Goal: Task Accomplishment & Management: Manage account settings

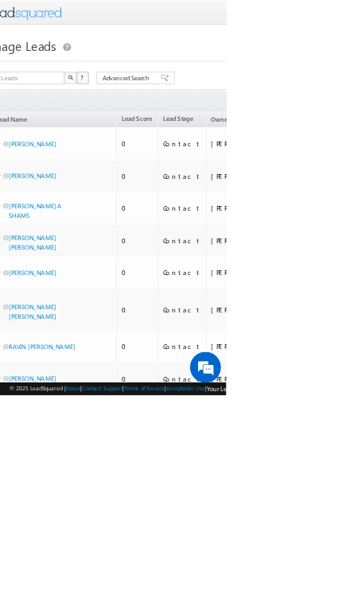
scroll to position [0, 49]
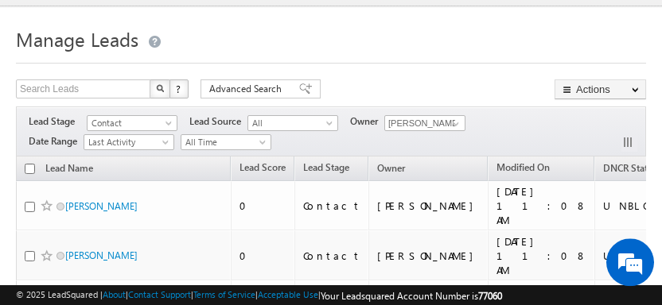
scroll to position [31, 0]
click at [349, 164] on span "DNCR Status" at bounding box center [630, 168] width 54 height 12
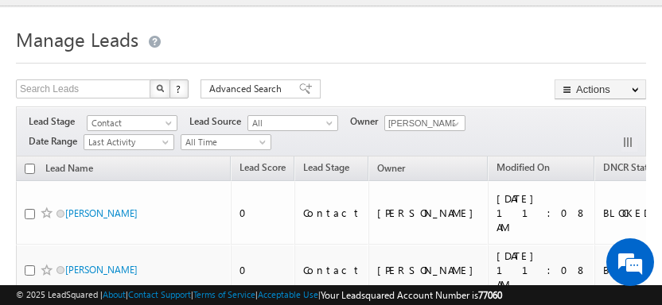
click at [32, 165] on input "checkbox" at bounding box center [30, 169] width 10 height 10
checkbox input "true"
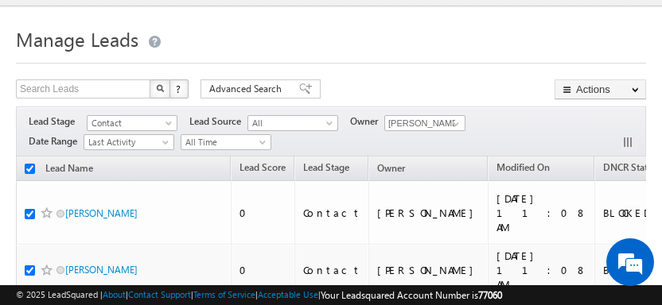
checkbox input "true"
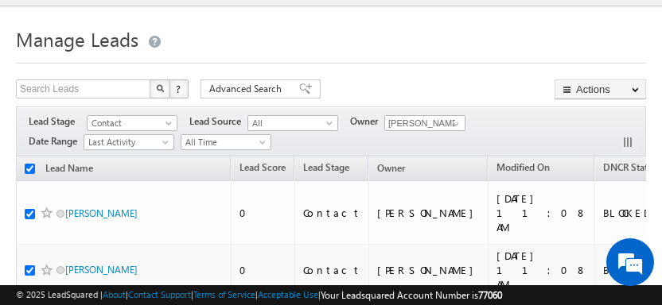
checkbox input "true"
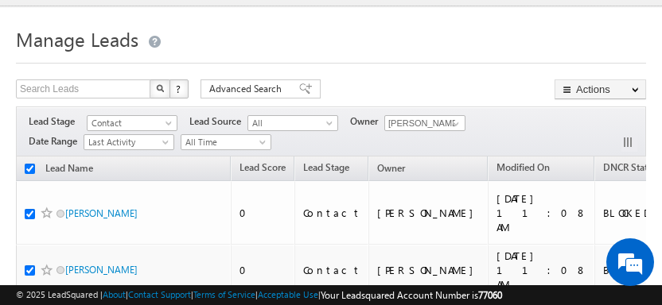
checkbox input "true"
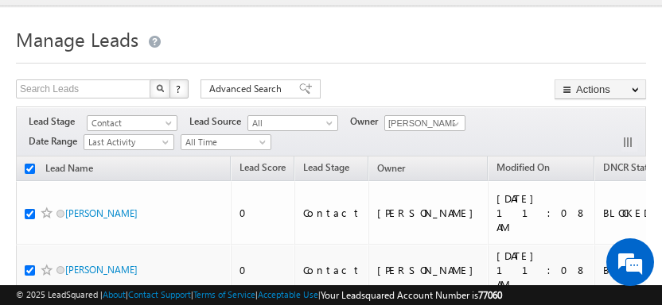
checkbox input "true"
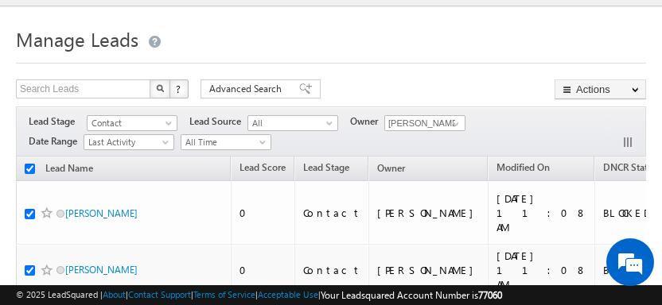
checkbox input "true"
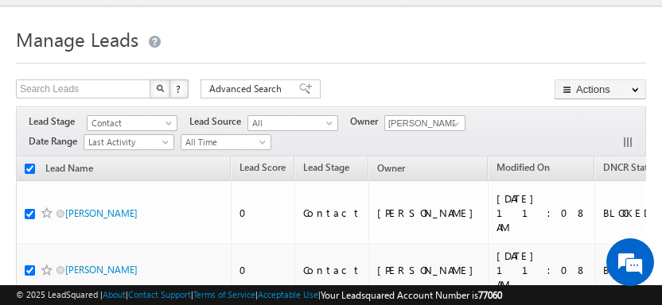
checkbox input "true"
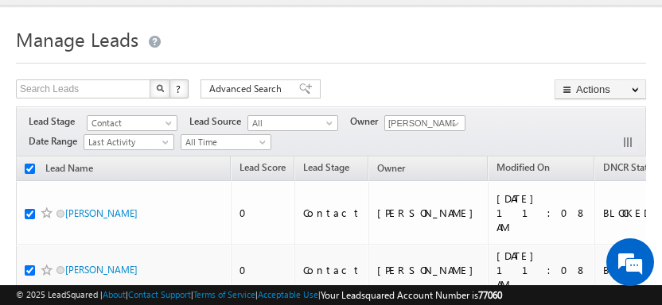
checkbox input "true"
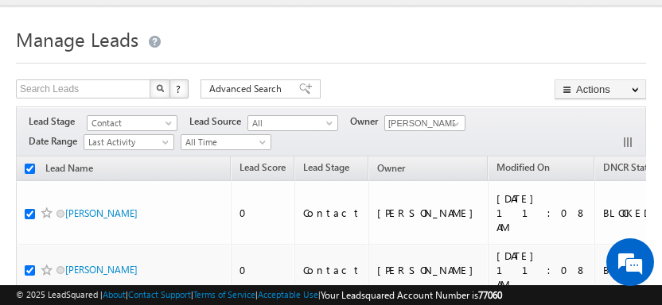
checkbox input "true"
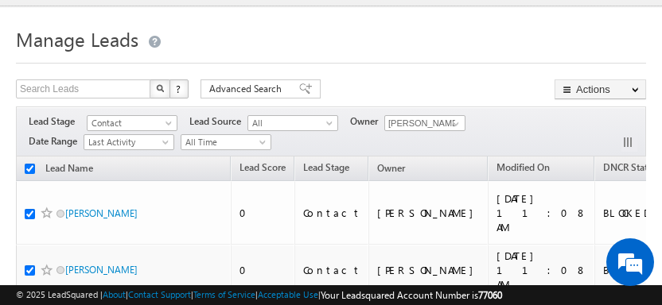
checkbox input "true"
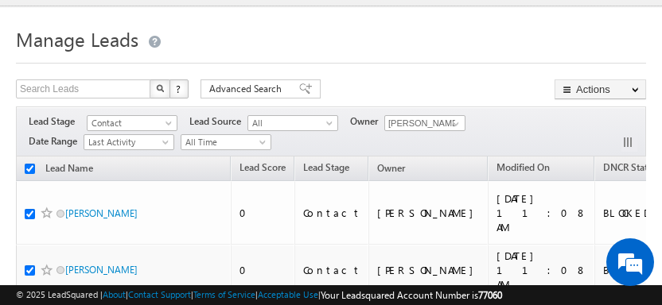
checkbox input "true"
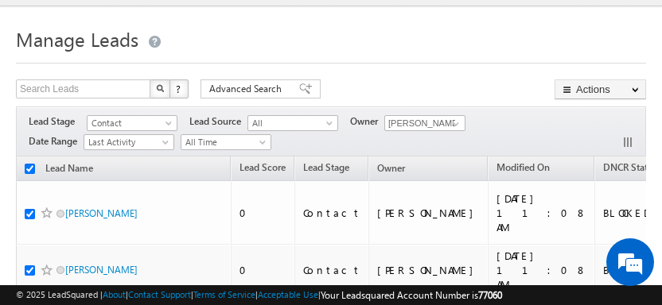
checkbox input "true"
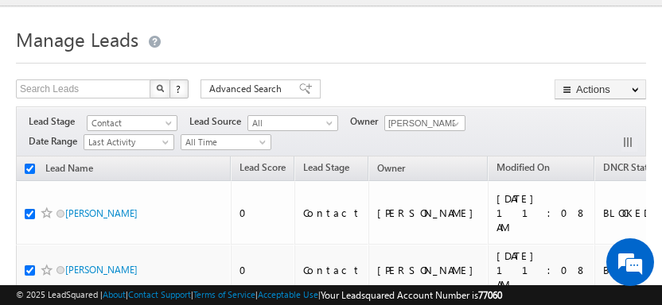
checkbox input "true"
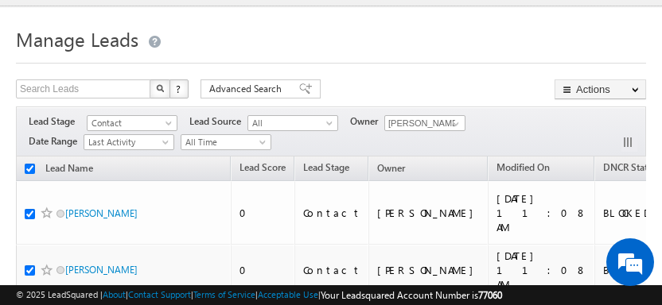
checkbox input "true"
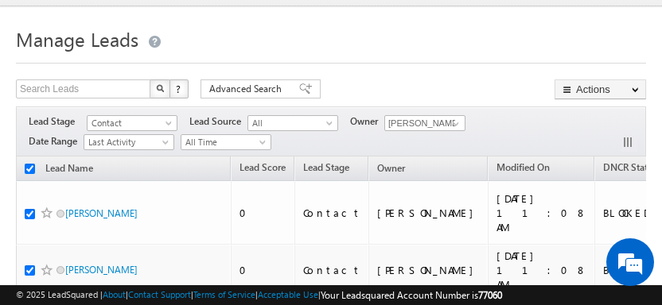
checkbox input "true"
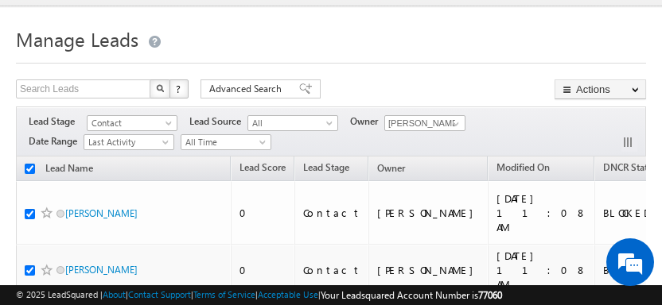
checkbox input "true"
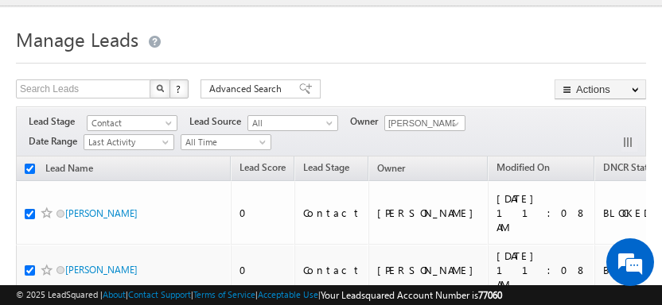
checkbox input "true"
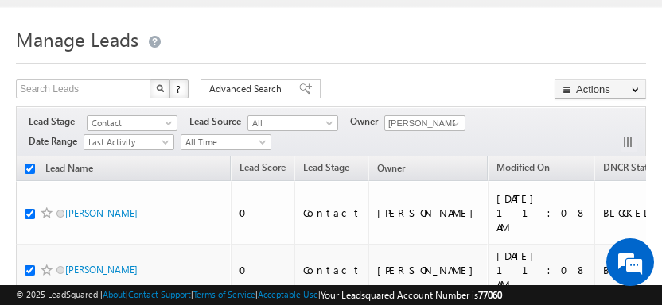
checkbox input "true"
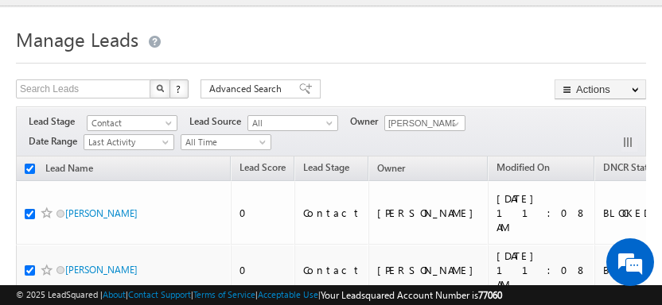
checkbox input "true"
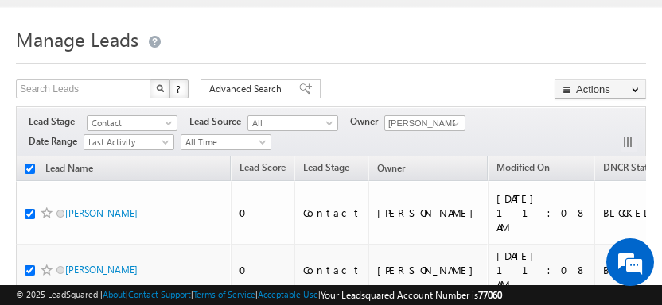
checkbox input "true"
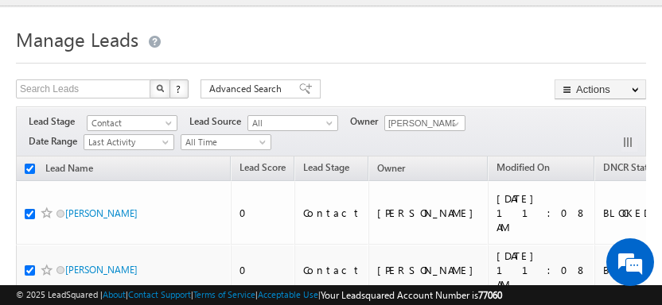
checkbox input "true"
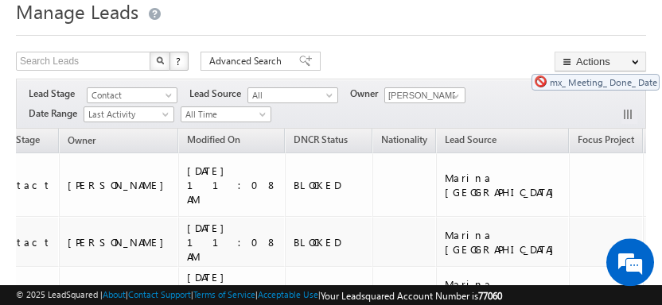
scroll to position [68, 0]
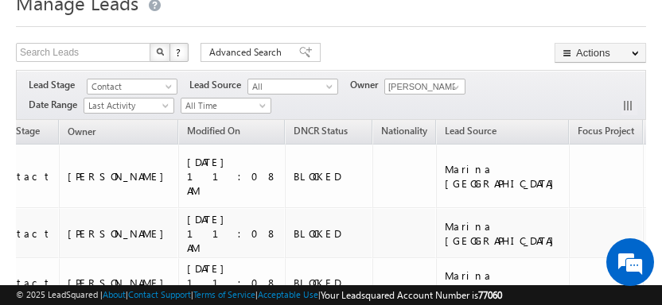
click at [0, 0] on link "Change Owner" at bounding box center [0, 0] width 0 height 0
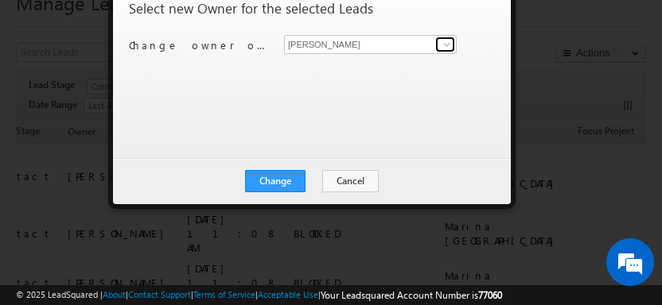
click at [349, 52] on link at bounding box center [445, 45] width 20 height 16
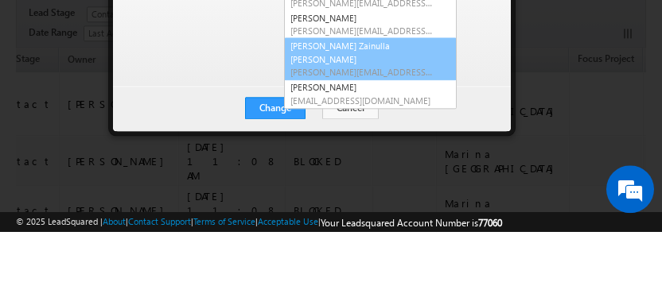
click at [349, 139] on span "[PERSON_NAME][EMAIL_ADDRESS][DOMAIN_NAME]" at bounding box center [361, 145] width 143 height 12
type input "[PERSON_NAME] Zainulla [PERSON_NAME]"
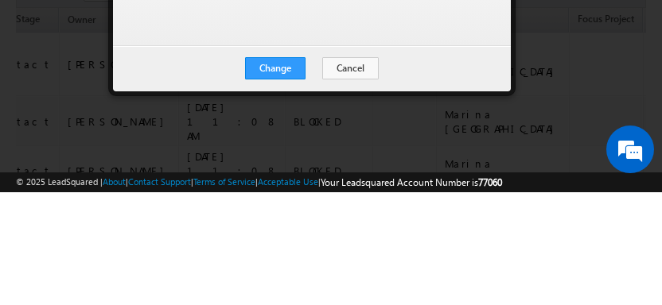
click at [287, 170] on button "Change" at bounding box center [275, 181] width 60 height 22
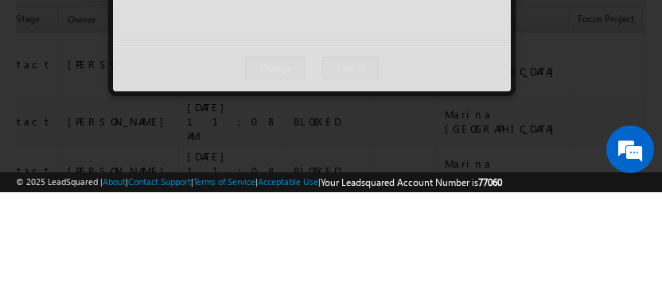
scroll to position [181, 0]
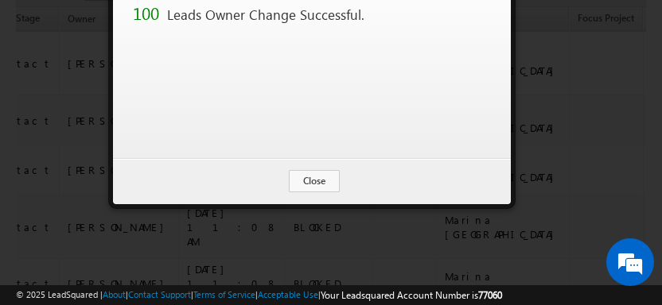
click at [323, 193] on button "Close" at bounding box center [314, 181] width 51 height 22
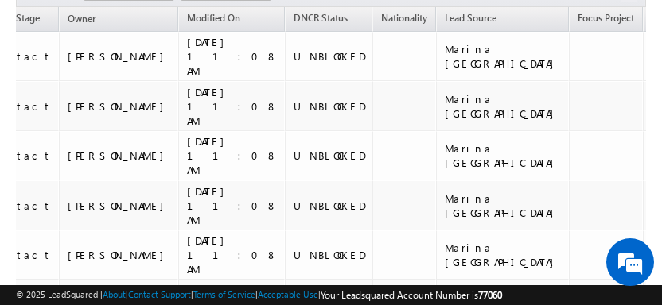
checkbox input "false"
